Goal: Find specific page/section: Find specific page/section

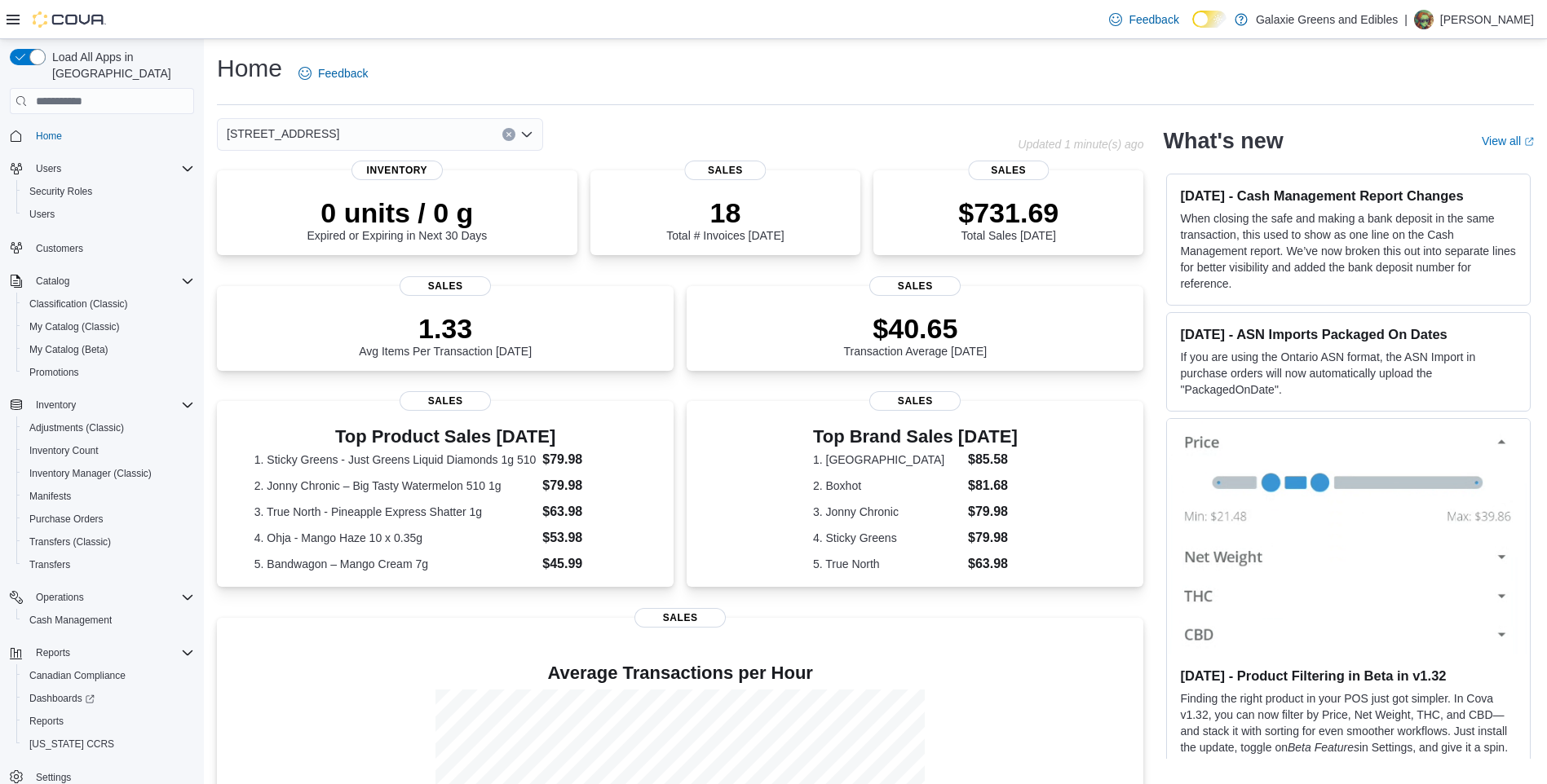
click at [529, 131] on icon "Open list of options" at bounding box center [527, 134] width 13 height 13
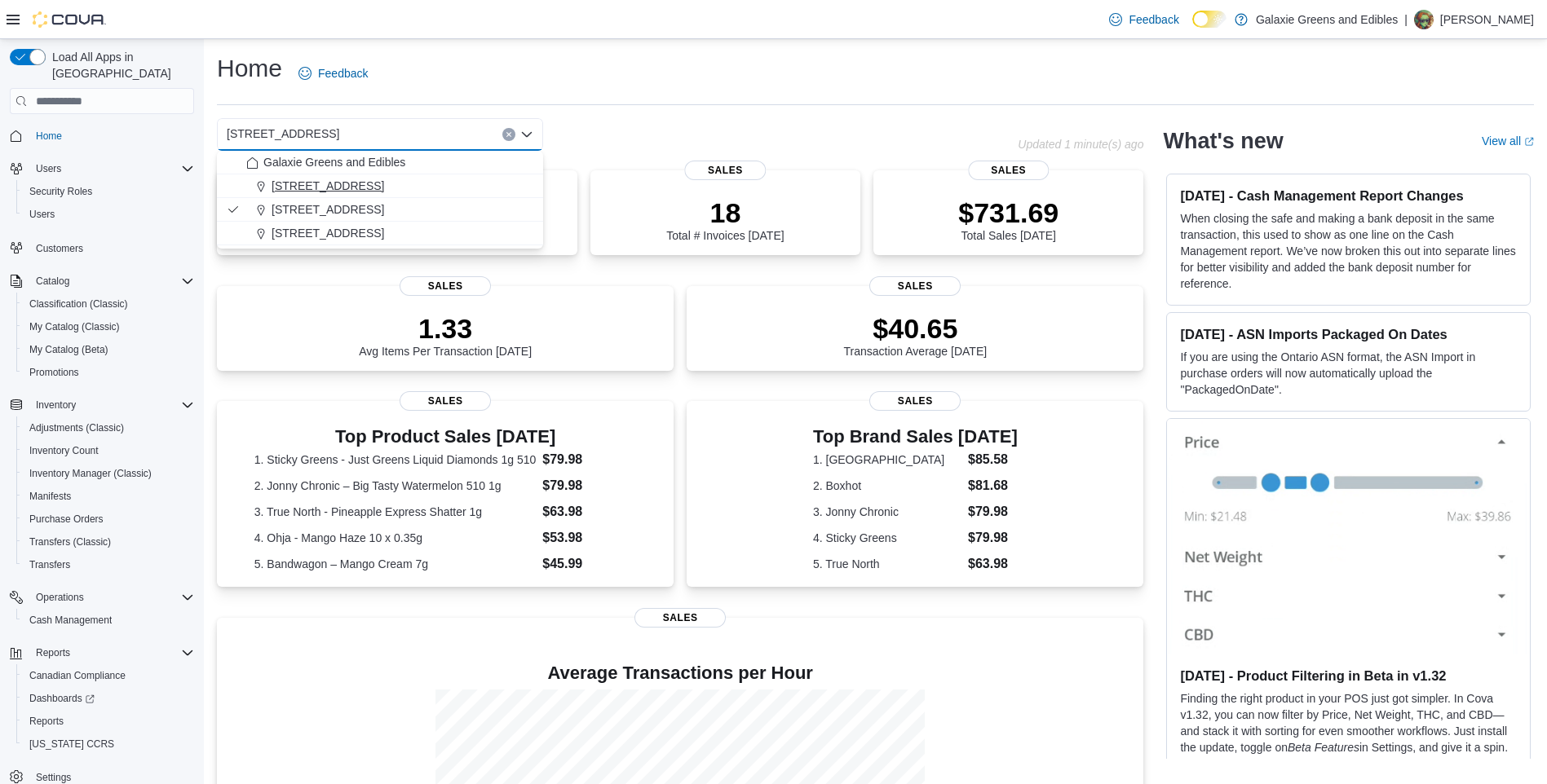
click at [304, 185] on span "[STREET_ADDRESS]" at bounding box center [327, 185] width 113 height 16
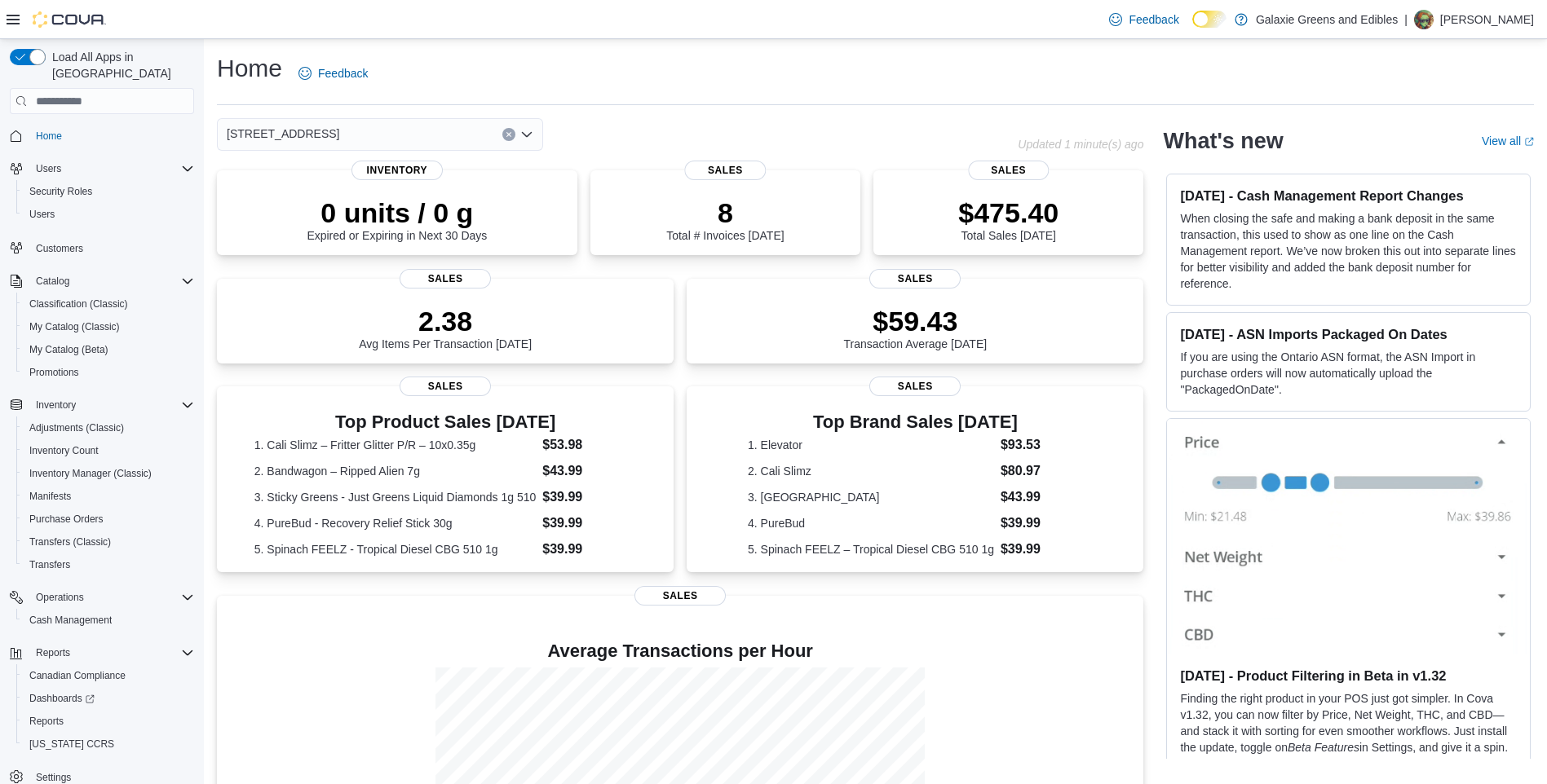
click at [532, 137] on icon "Open list of options" at bounding box center [527, 134] width 13 height 13
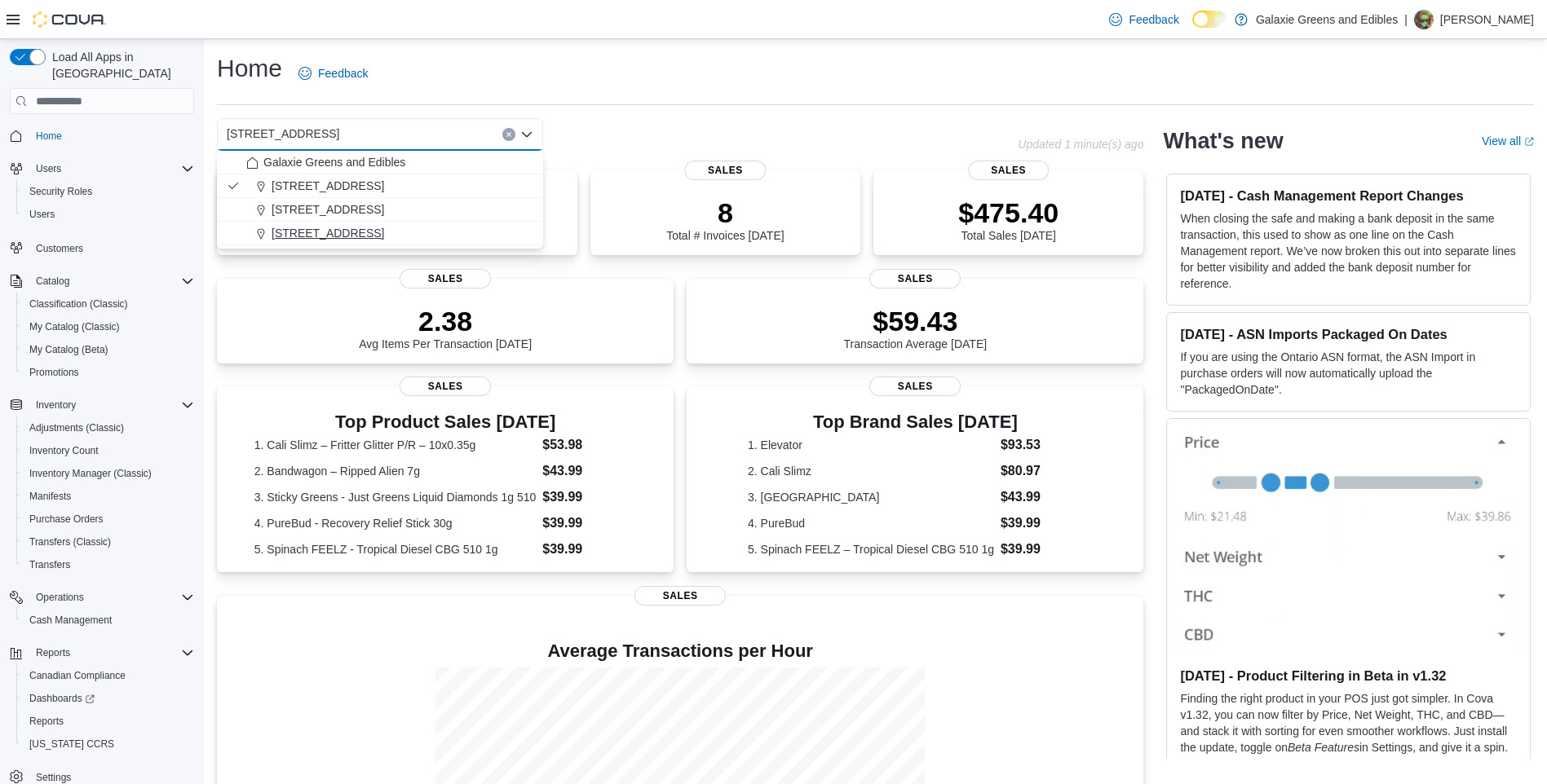
click at [282, 231] on span "[STREET_ADDRESS]" at bounding box center [327, 233] width 113 height 16
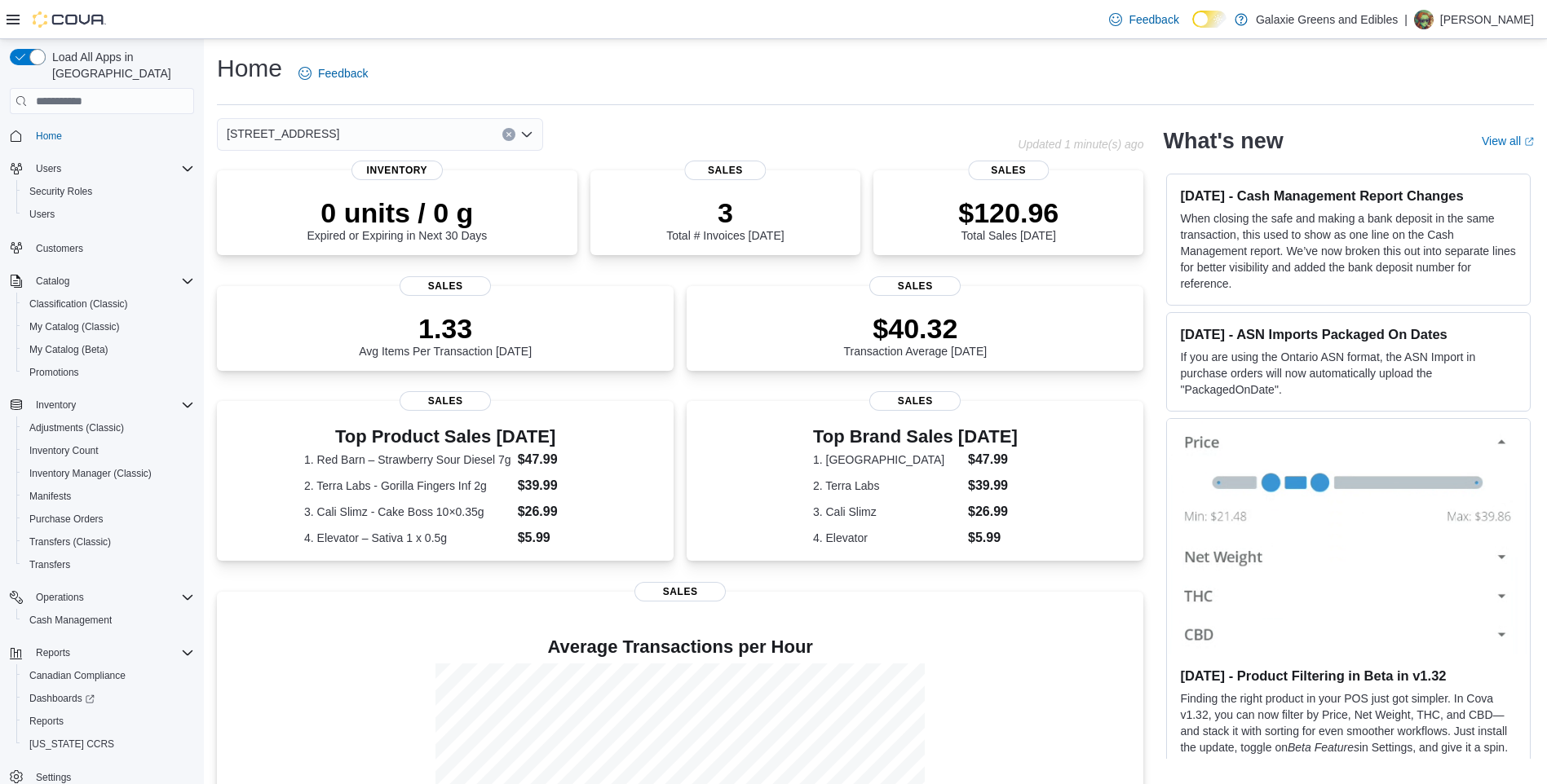
click at [528, 134] on icon "Open list of options" at bounding box center [527, 134] width 13 height 13
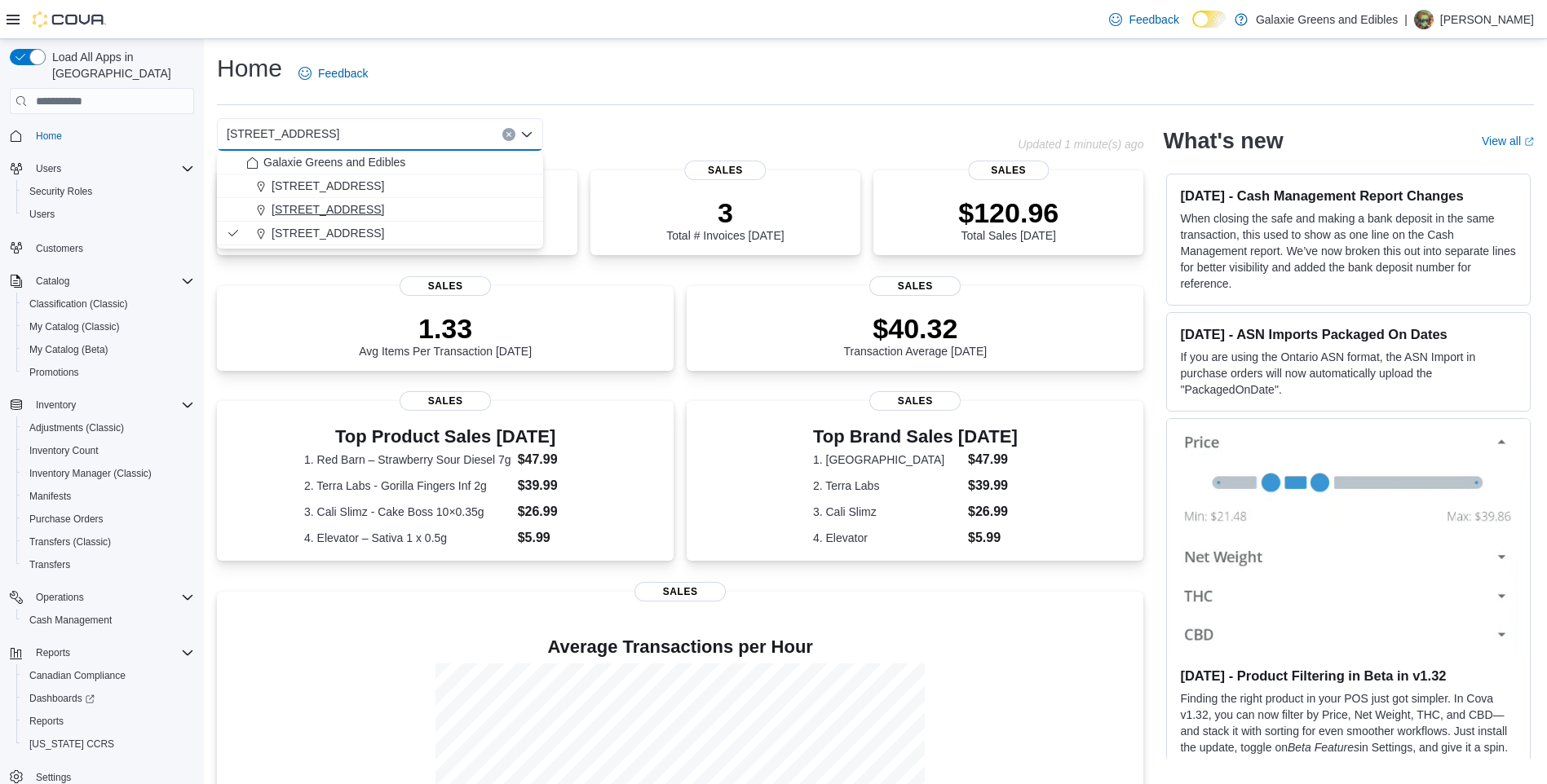
click at [295, 211] on span "[STREET_ADDRESS]" at bounding box center [327, 209] width 113 height 16
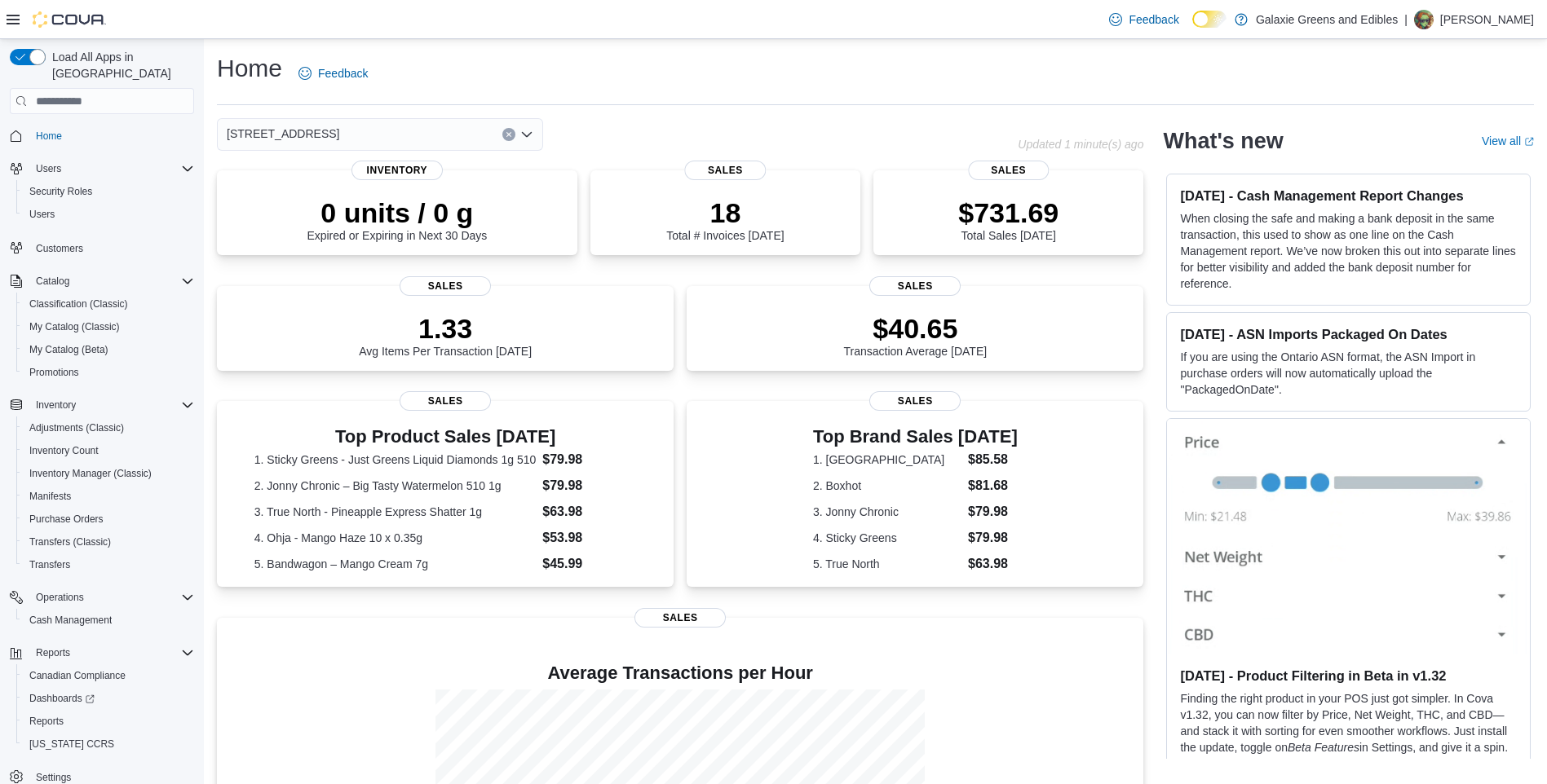
click at [529, 135] on icon "Open list of options" at bounding box center [527, 134] width 9 height 5
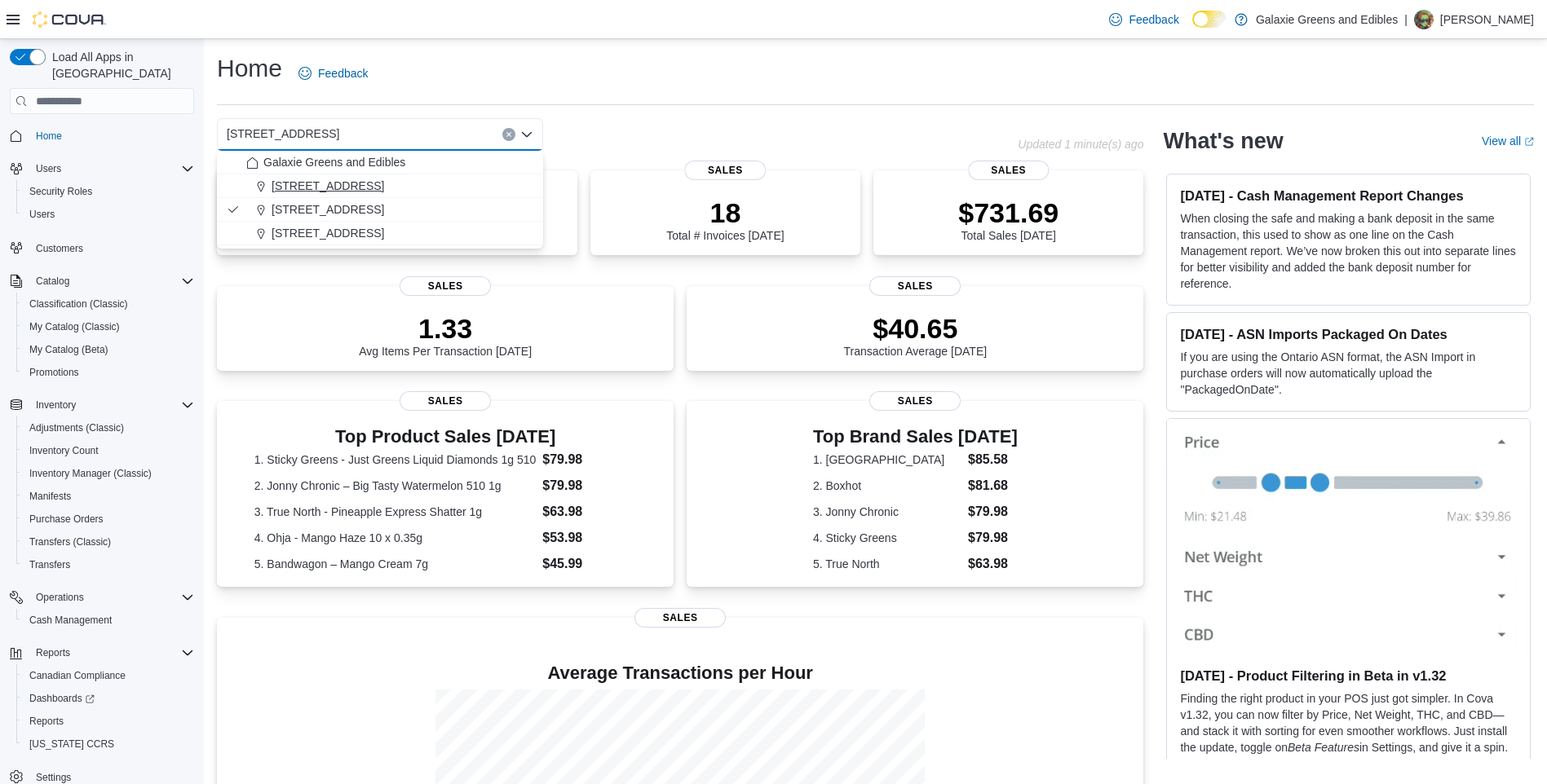
click at [307, 185] on span "[STREET_ADDRESS]" at bounding box center [327, 185] width 113 height 16
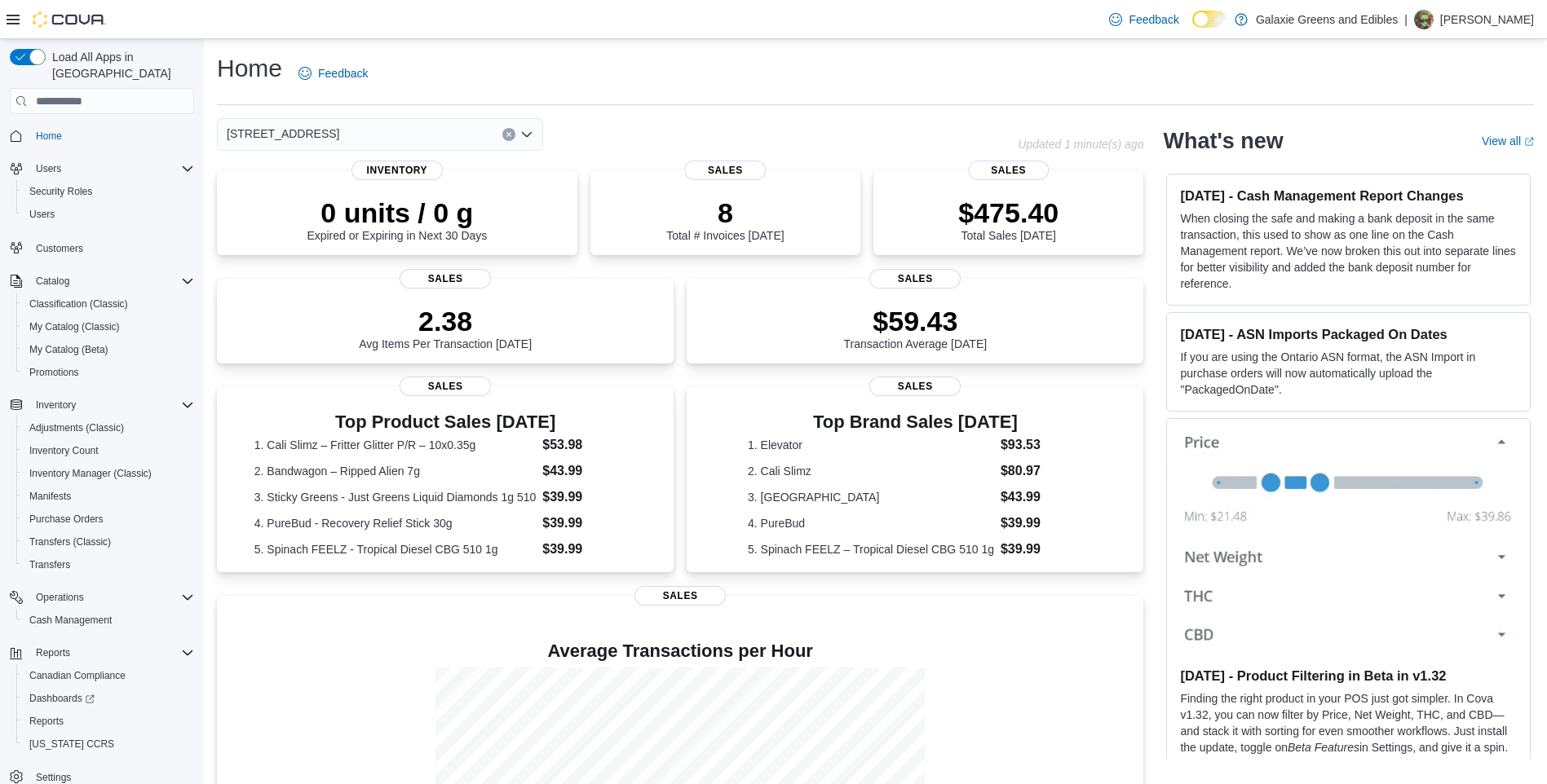
click at [526, 136] on icon "Open list of options" at bounding box center [527, 134] width 9 height 5
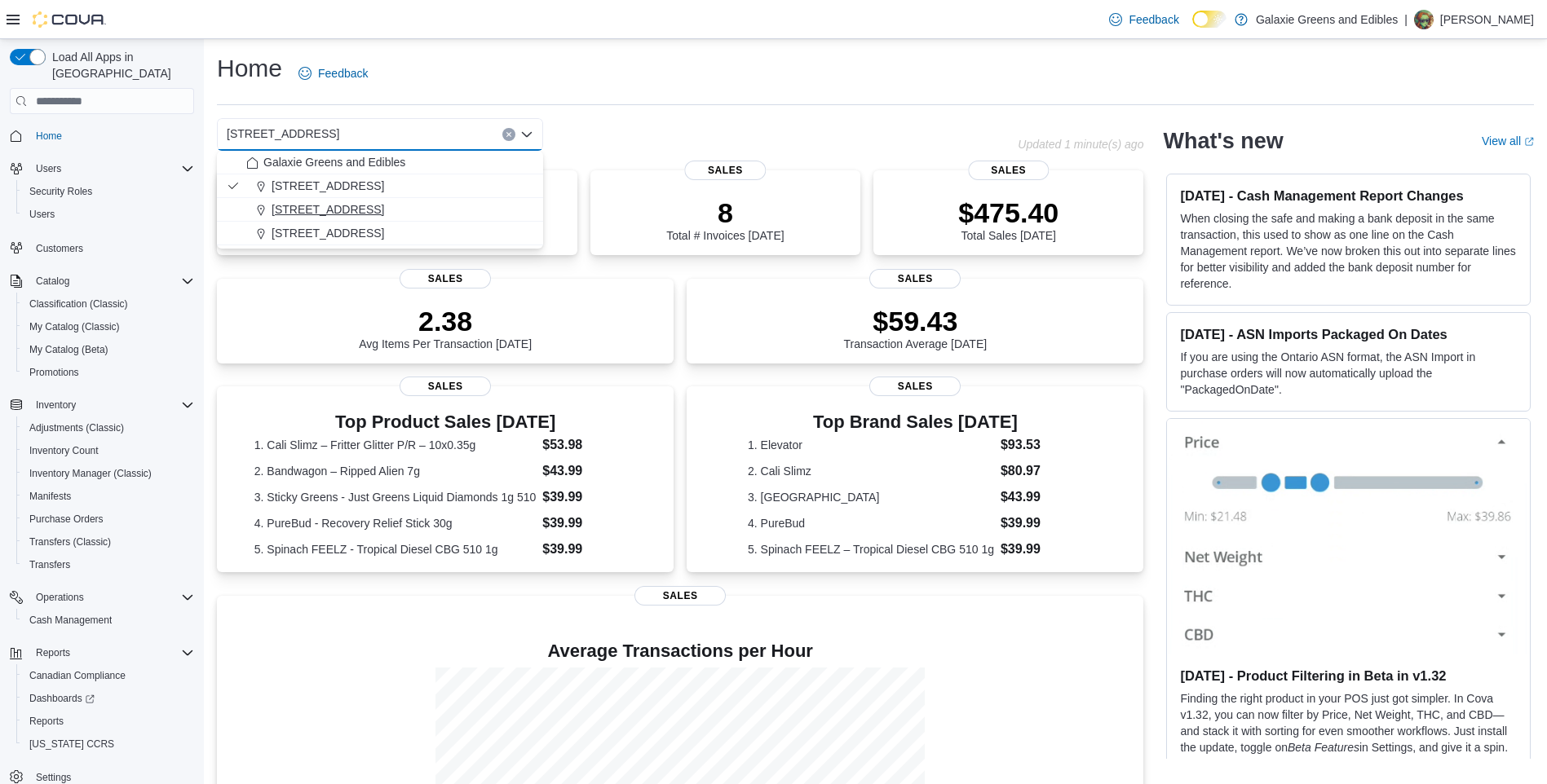
click at [300, 212] on span "[STREET_ADDRESS]" at bounding box center [327, 209] width 113 height 16
